Goal: Information Seeking & Learning: Learn about a topic

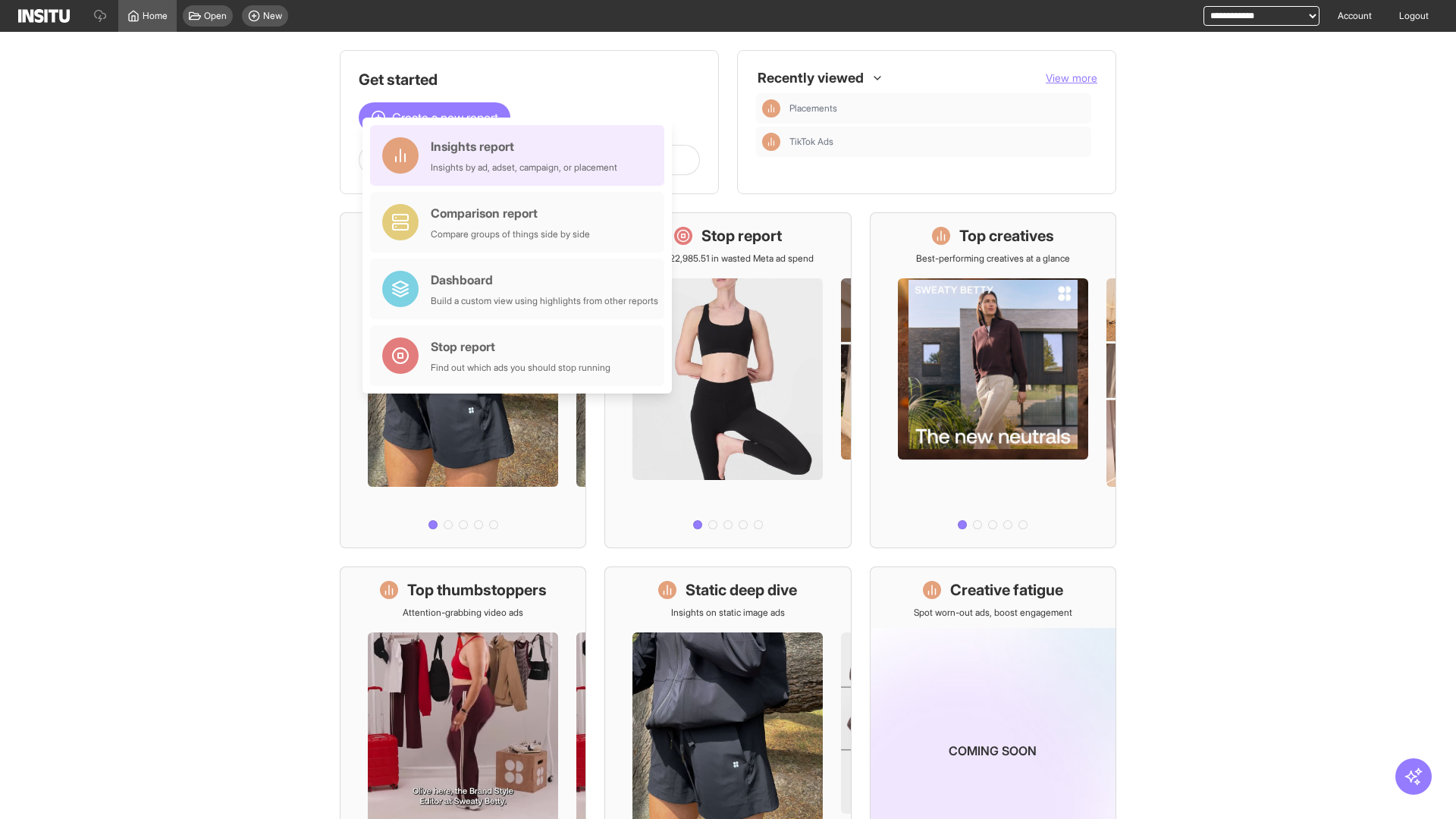
click at [521, 155] on div "Insights report Insights by ad, adset, campaign, or placement" at bounding box center [524, 155] width 186 height 36
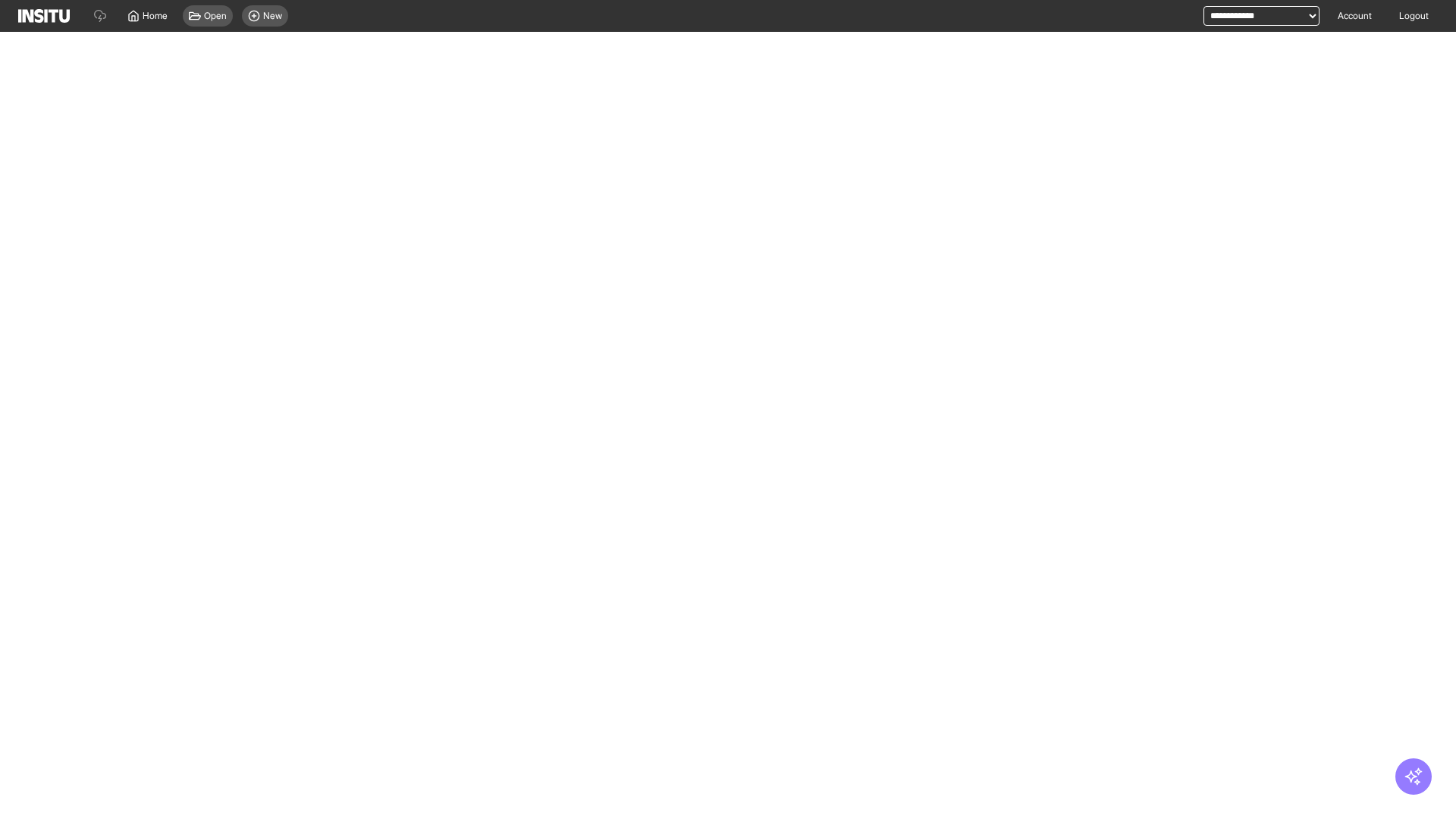
select select "**"
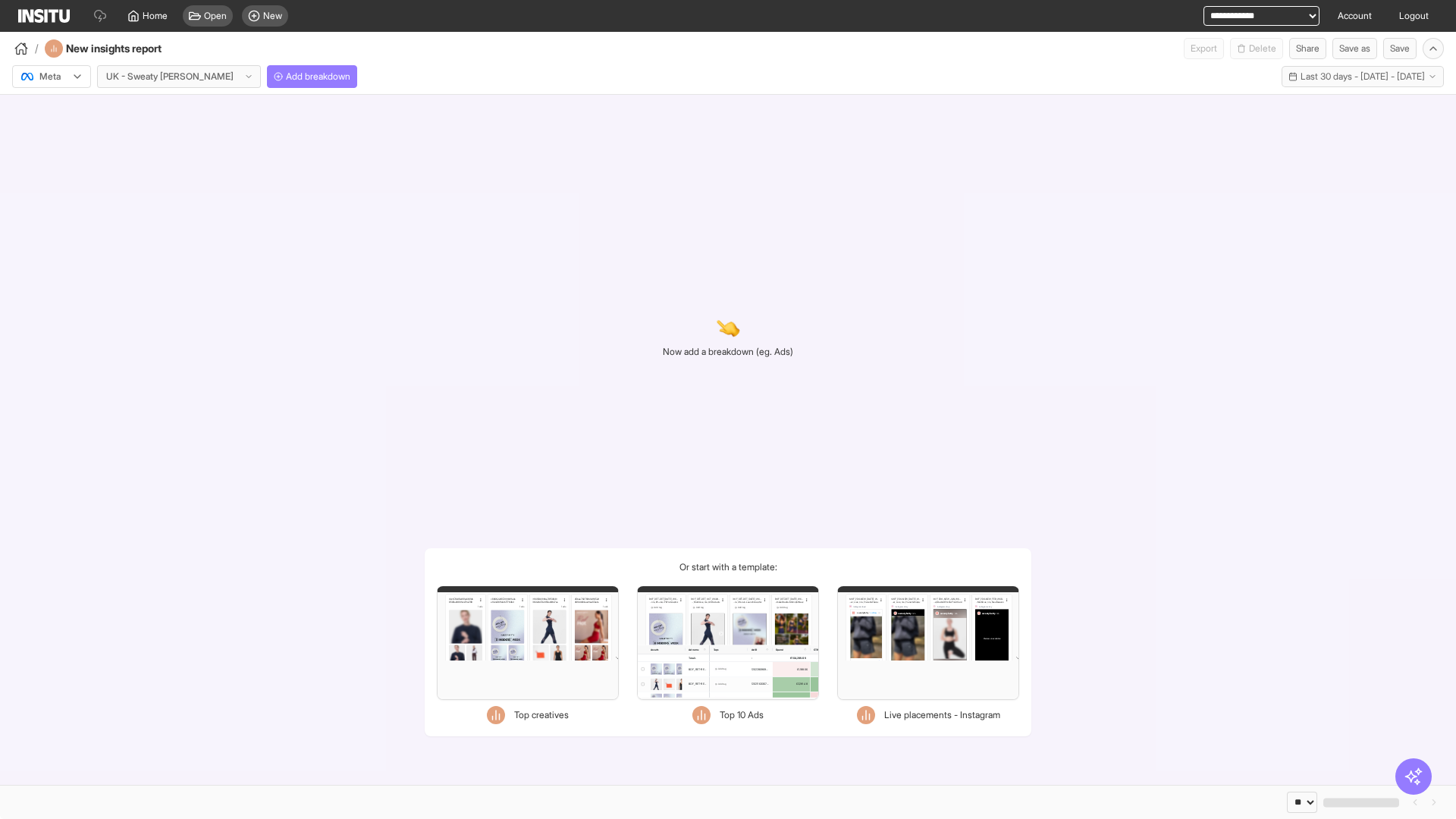
click at [51, 77] on div at bounding box center [41, 76] width 42 height 15
click at [51, 110] on span "Meta" at bounding box center [49, 109] width 20 height 13
click at [286, 77] on span "Add breakdown" at bounding box center [318, 77] width 64 height 12
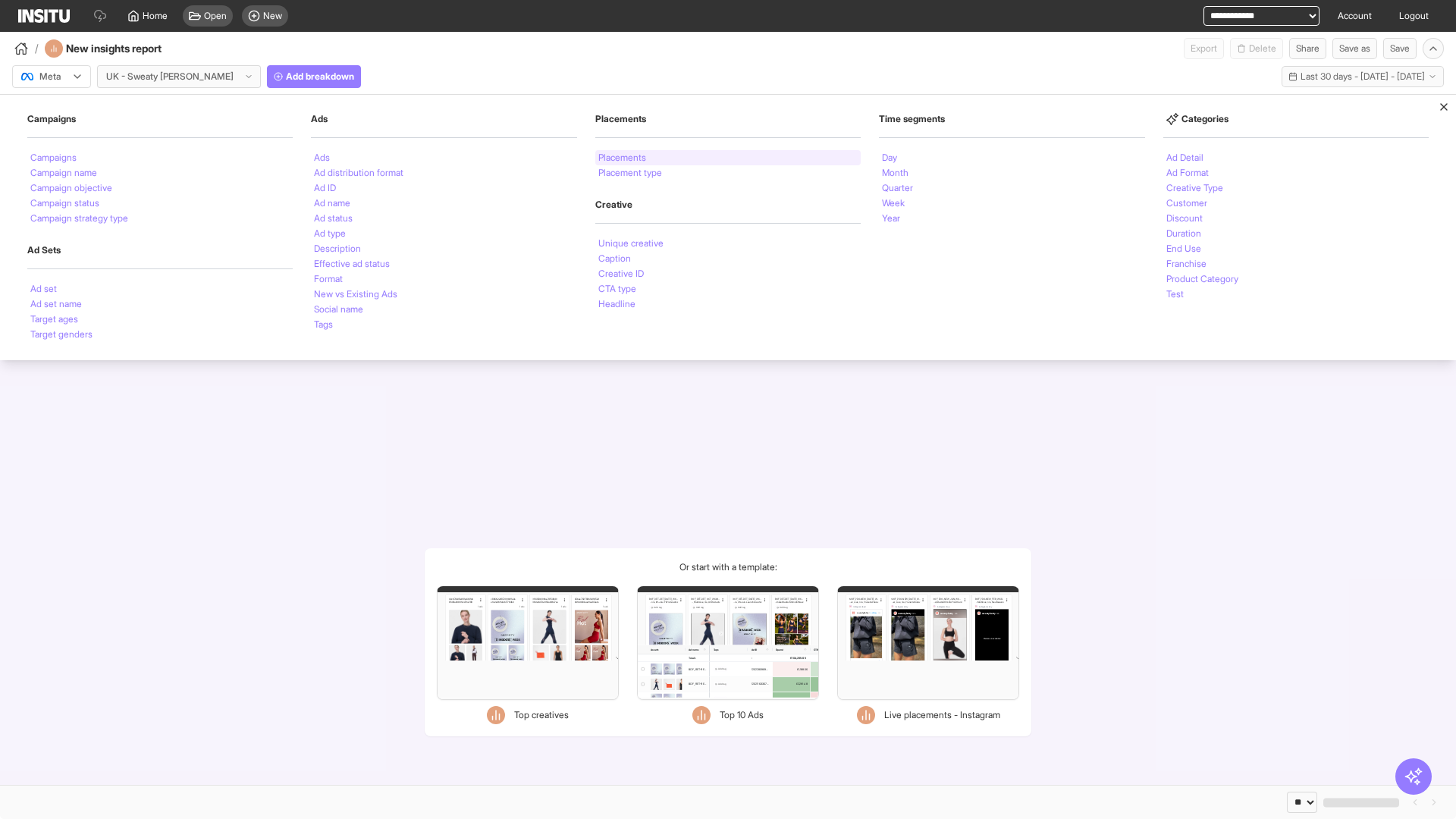
click at [624, 158] on li "Placements" at bounding box center [622, 157] width 48 height 9
